Goal: Find specific page/section: Find specific page/section

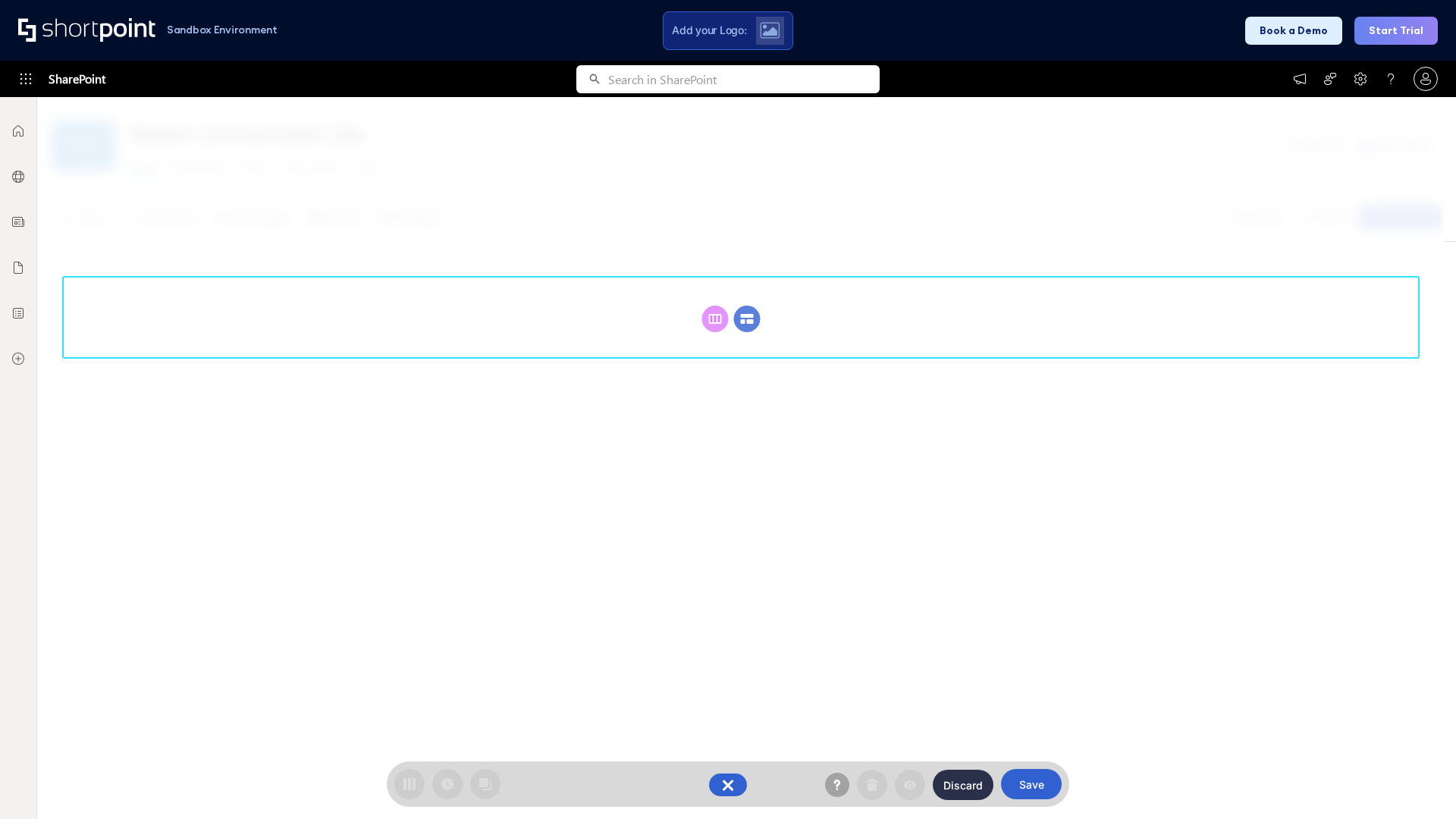
click at [747, 318] on circle at bounding box center [747, 318] width 26 height 26
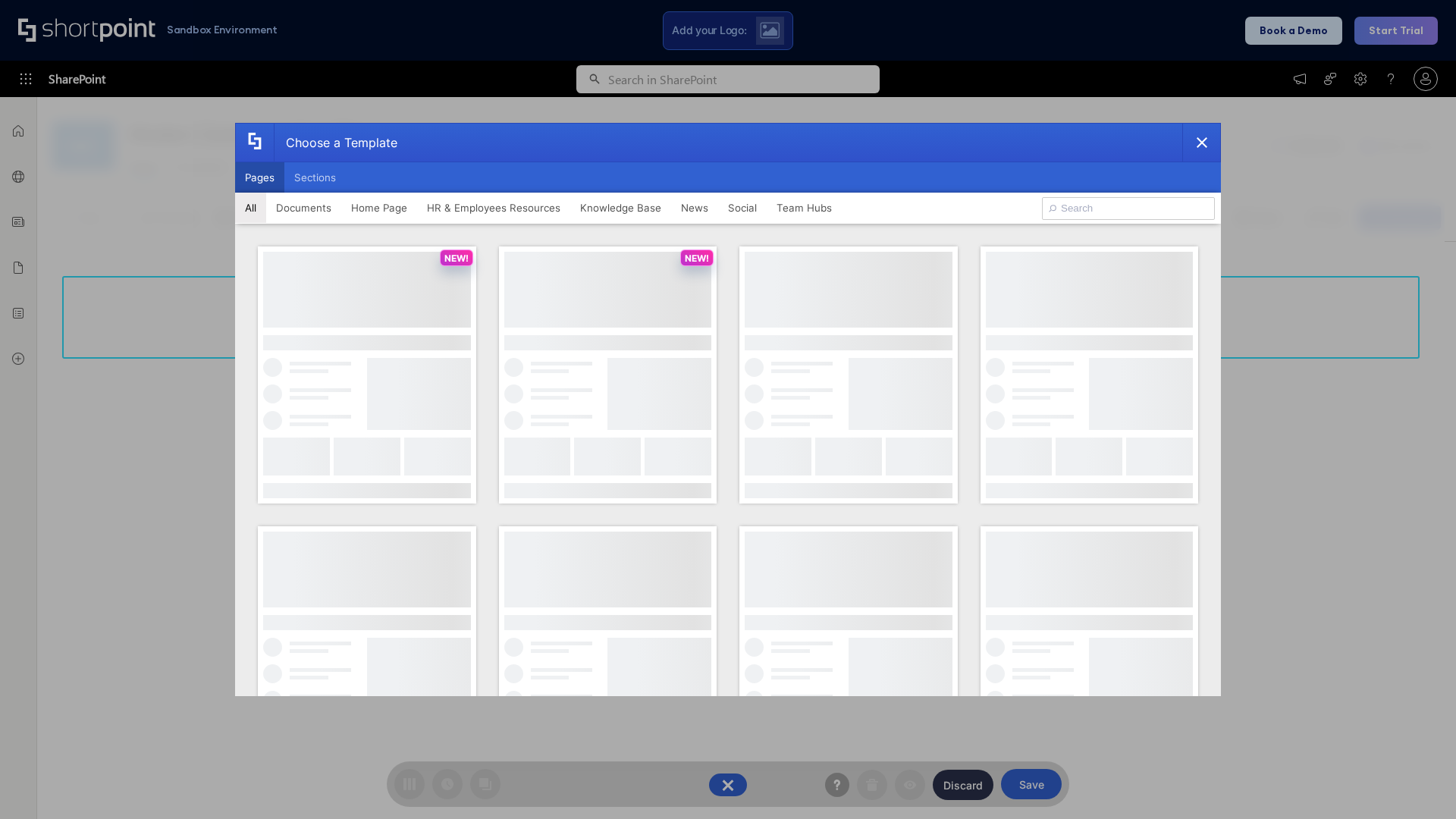
click at [259, 177] on button "Pages" at bounding box center [259, 177] width 50 height 30
type input "HR 8"
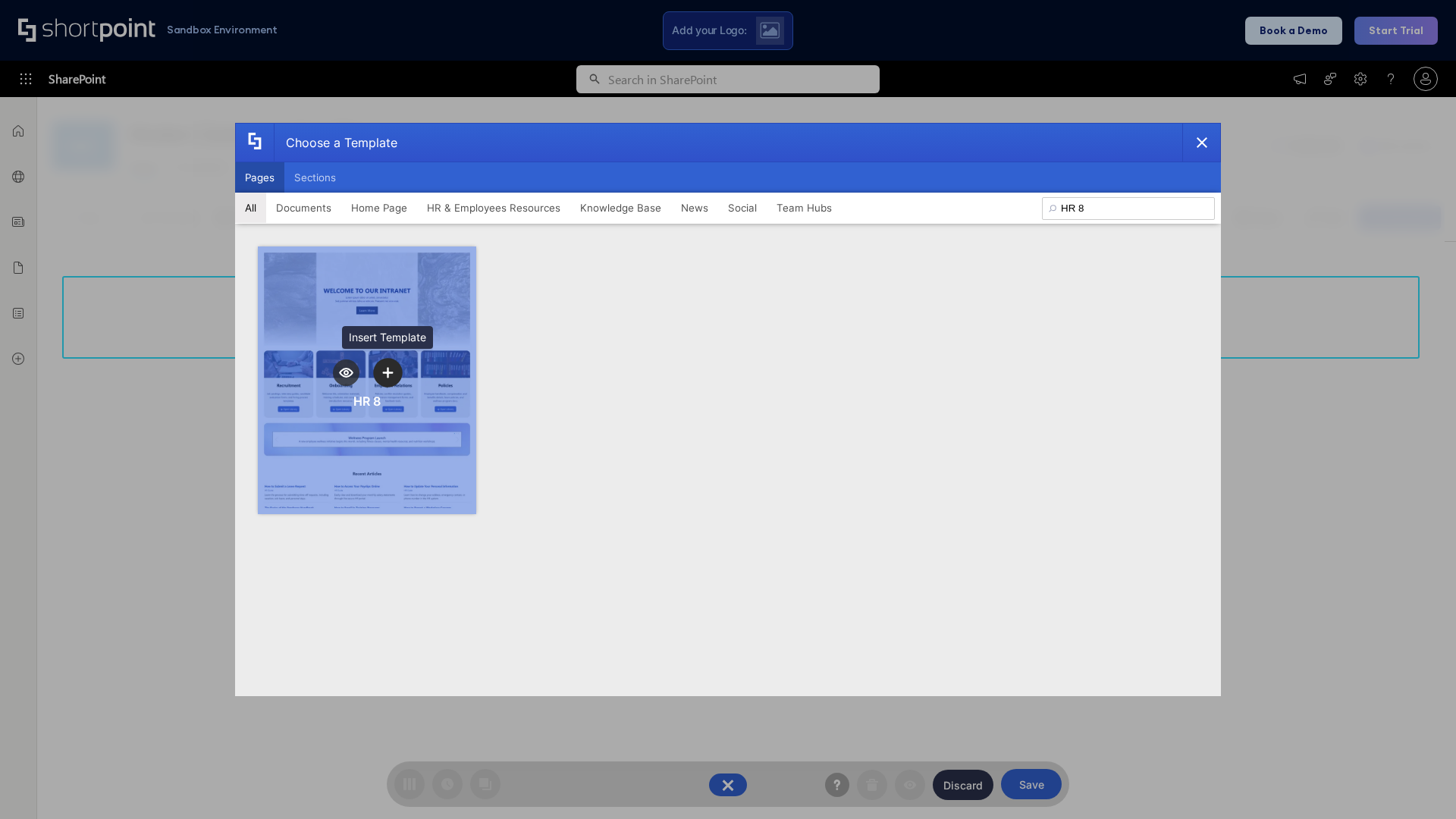
click at [388, 372] on icon "template selector" at bounding box center [387, 372] width 11 height 11
